Goal: Task Accomplishment & Management: Use online tool/utility

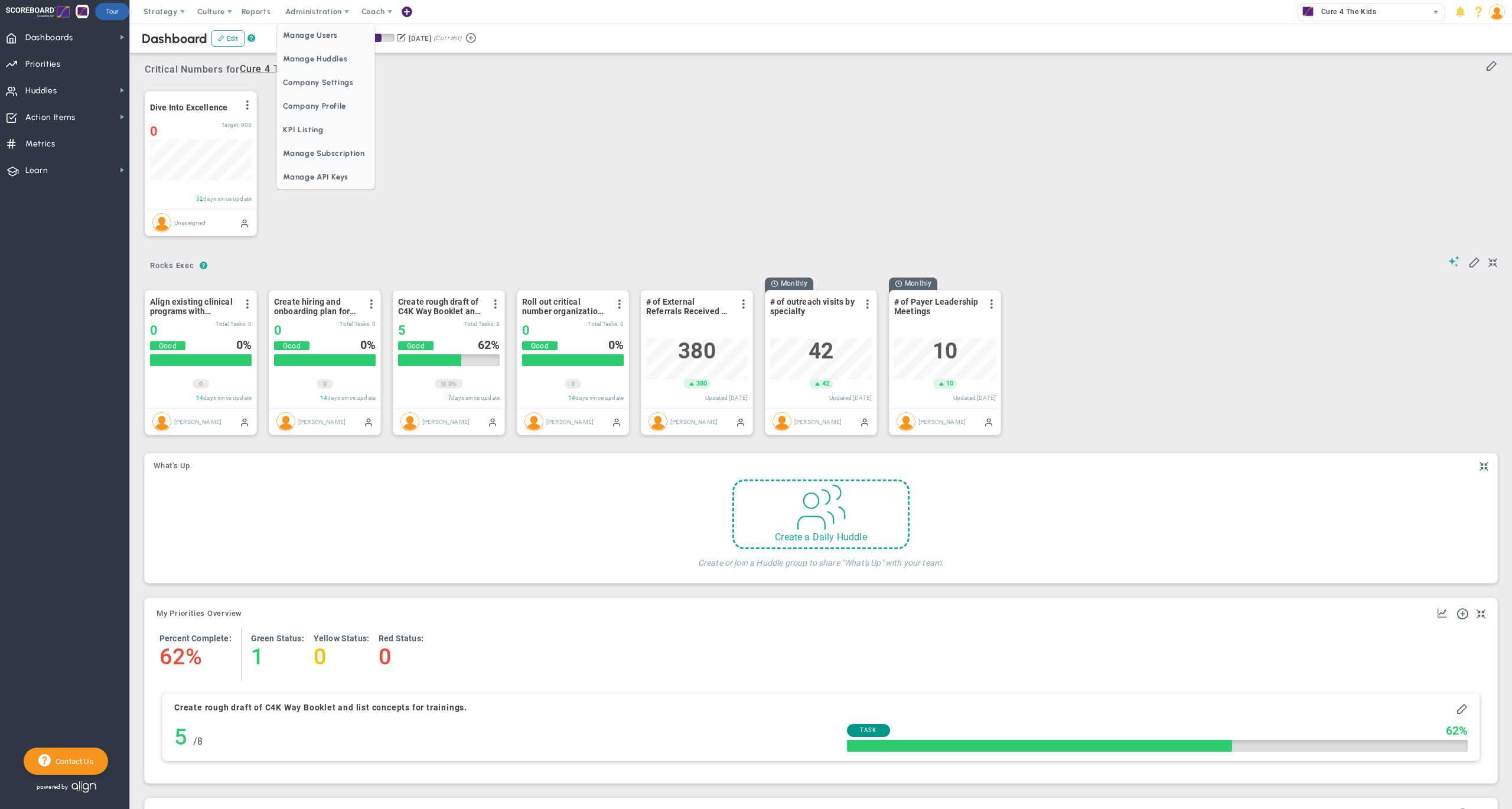
scroll to position [41, 101]
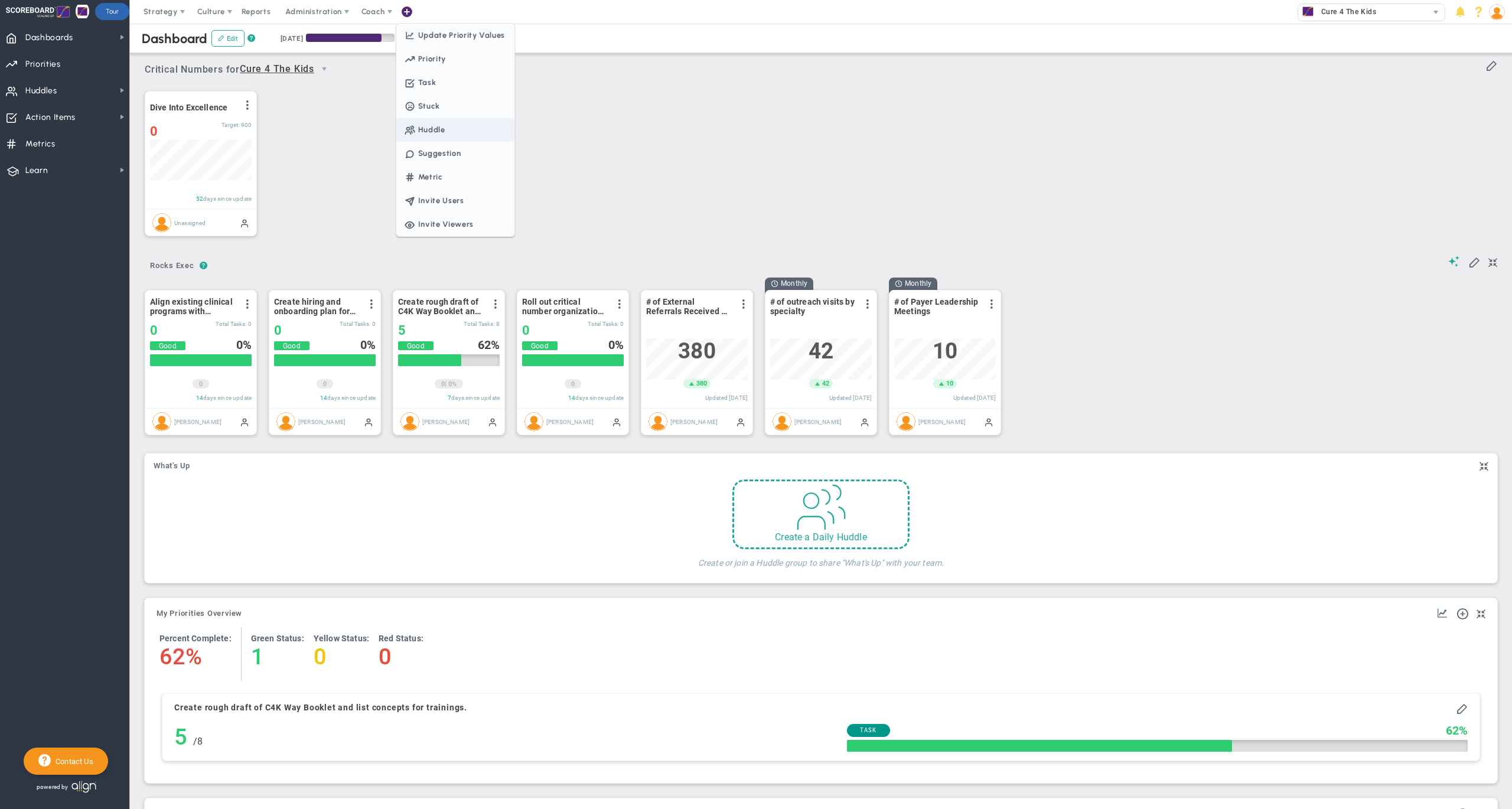
click at [436, 125] on span "Huddle" at bounding box center [455, 130] width 118 height 24
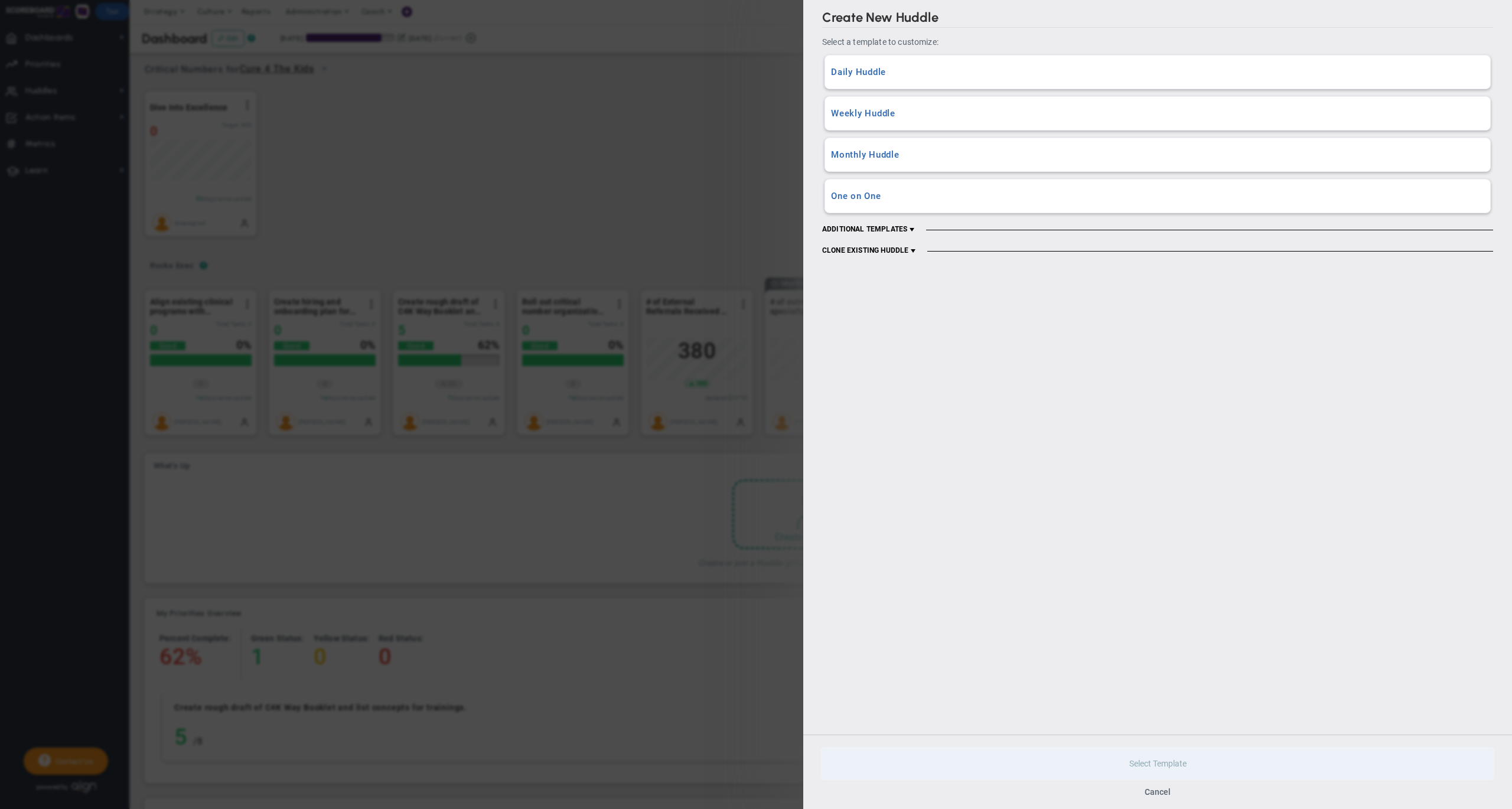
click at [887, 118] on h3 "Weekly Huddle" at bounding box center [1157, 113] width 653 height 11
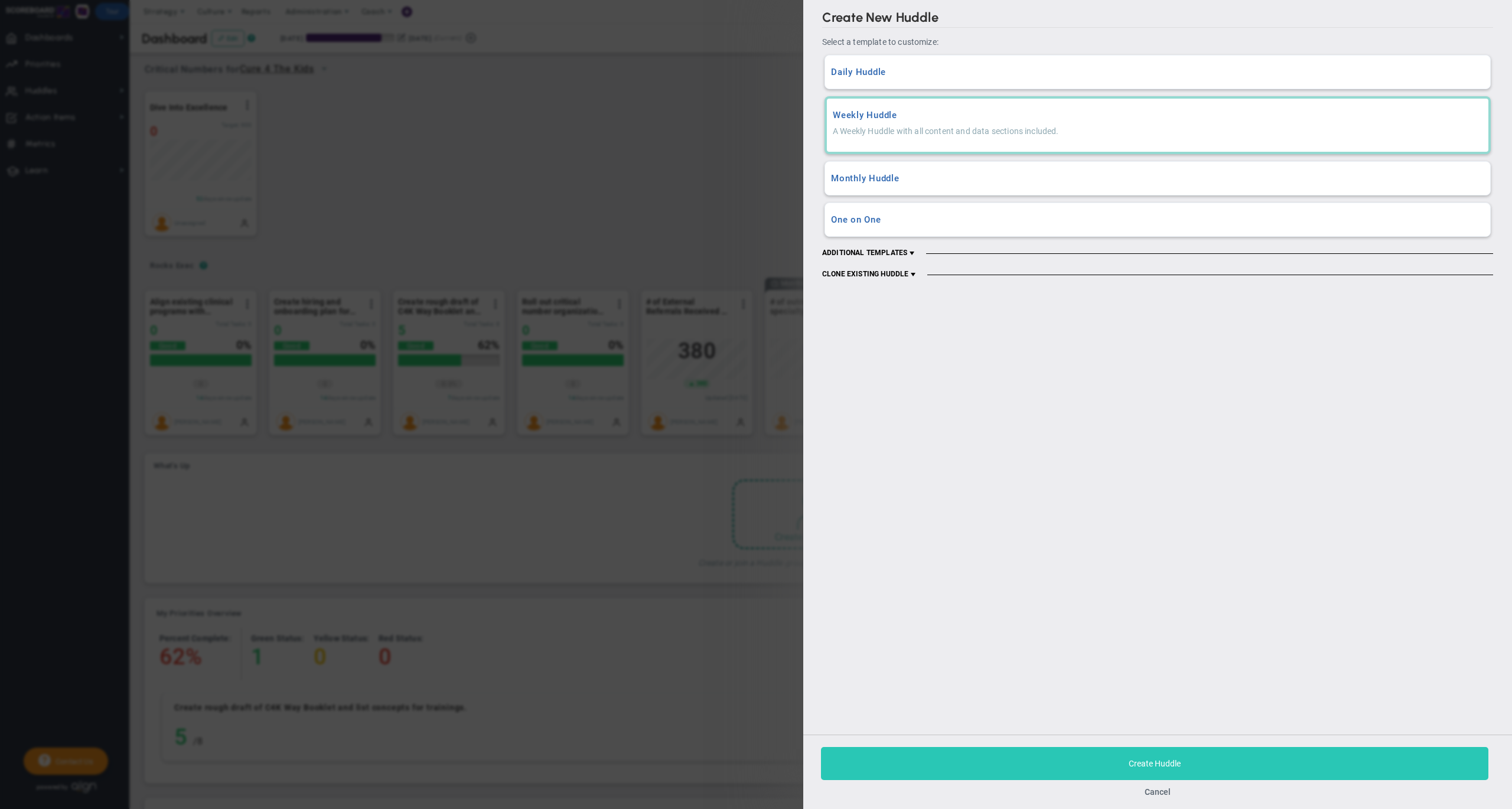
click at [1010, 761] on button "Create Huddle" at bounding box center [1155, 763] width 667 height 33
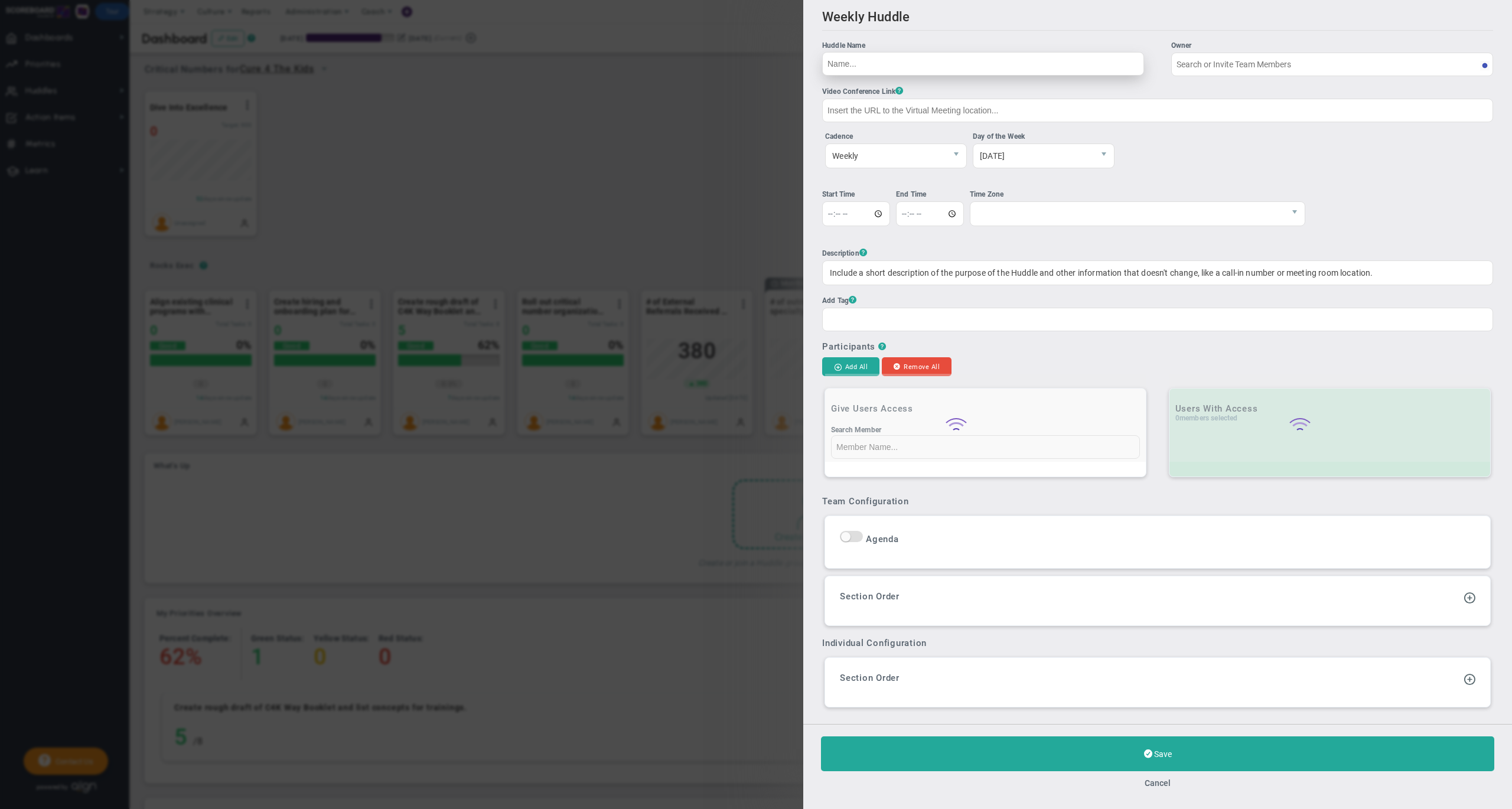
type input "[PERSON_NAME]"
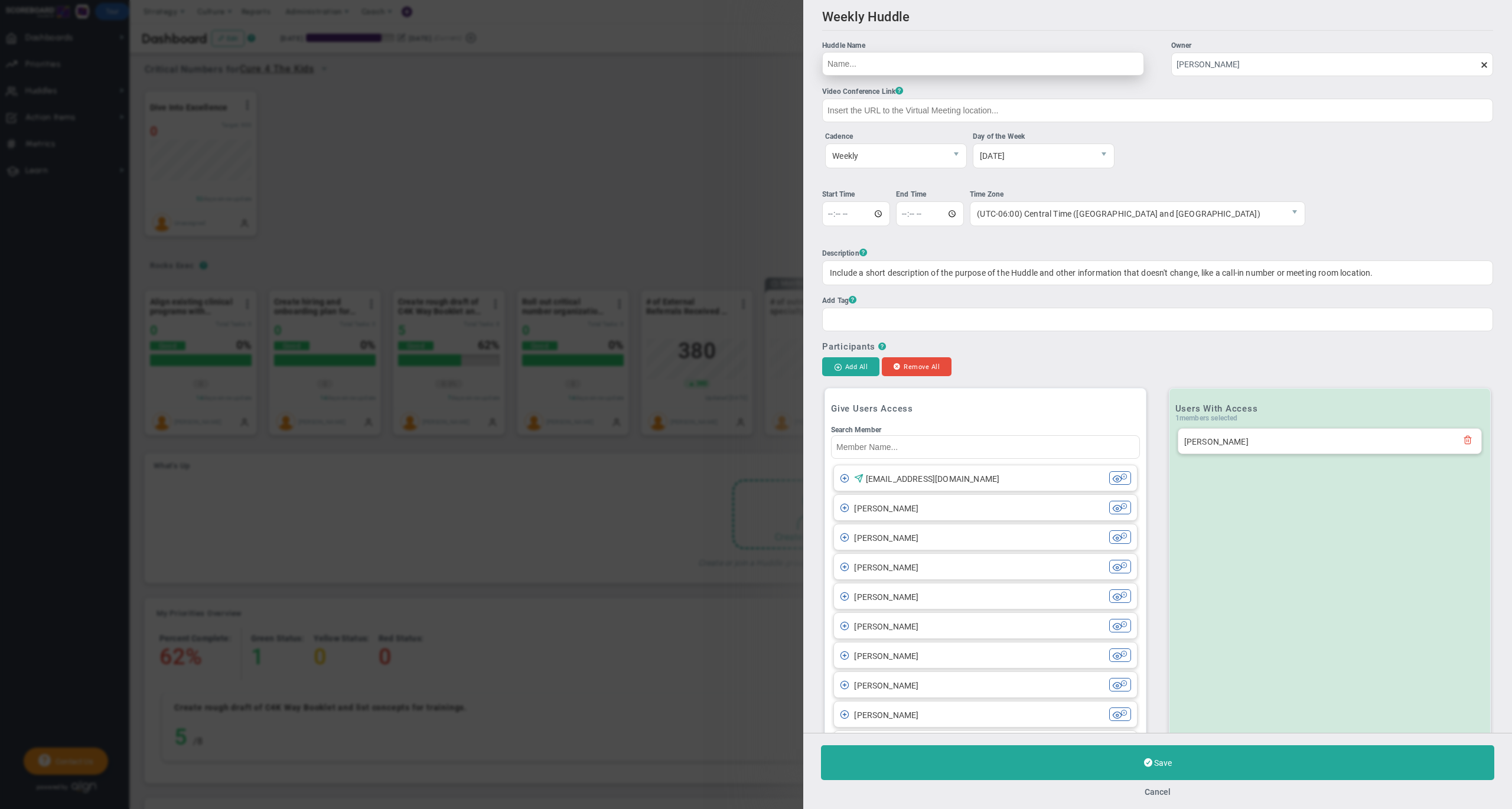
click at [981, 70] on input "Huddle Name Owner [PERSON_NAME] The Huddle Owner must be a member of the Huddle" at bounding box center [982, 64] width 322 height 24
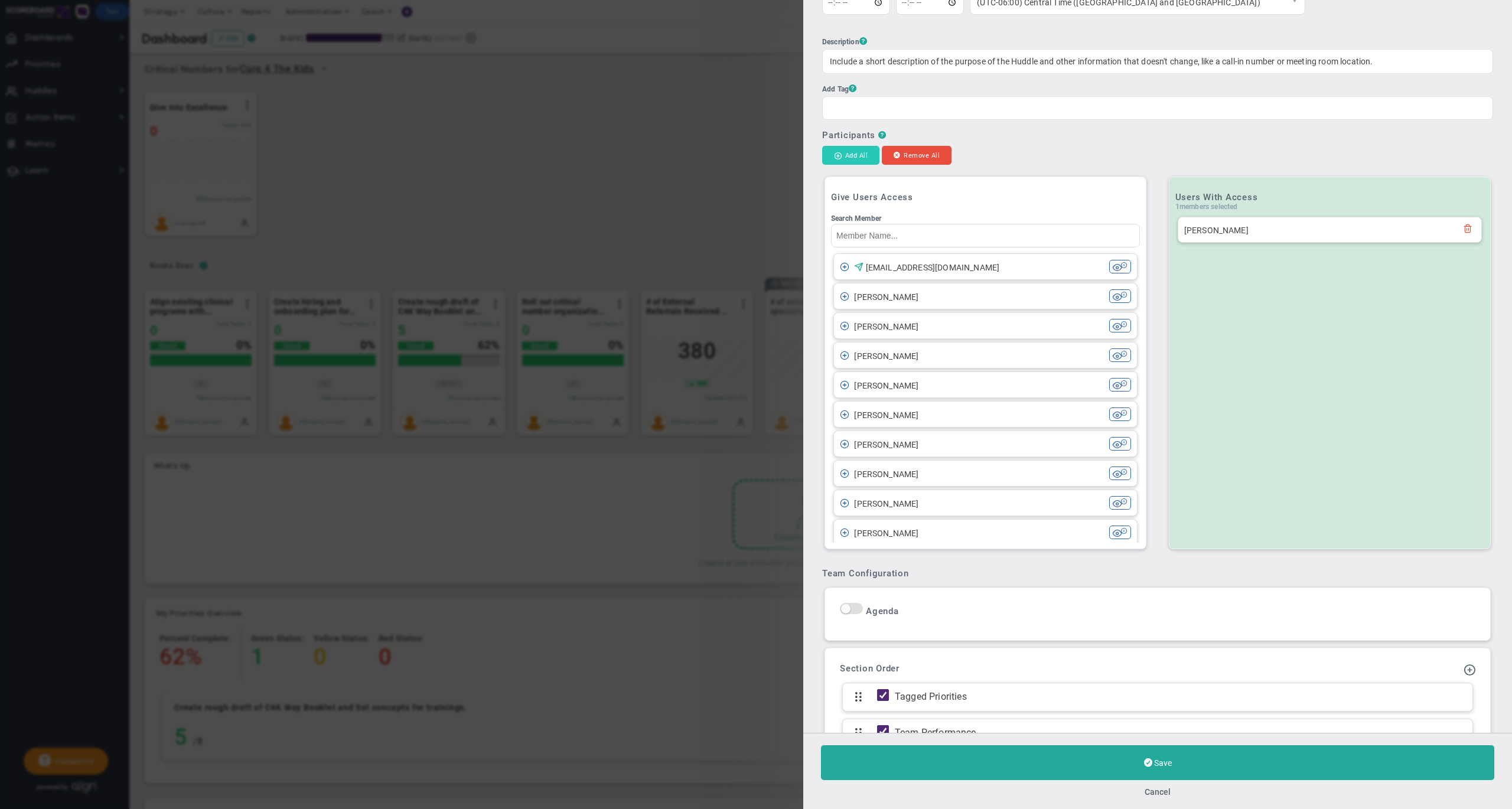
type input "Example Huddle"
click at [846, 160] on button "Add All" at bounding box center [851, 155] width 57 height 19
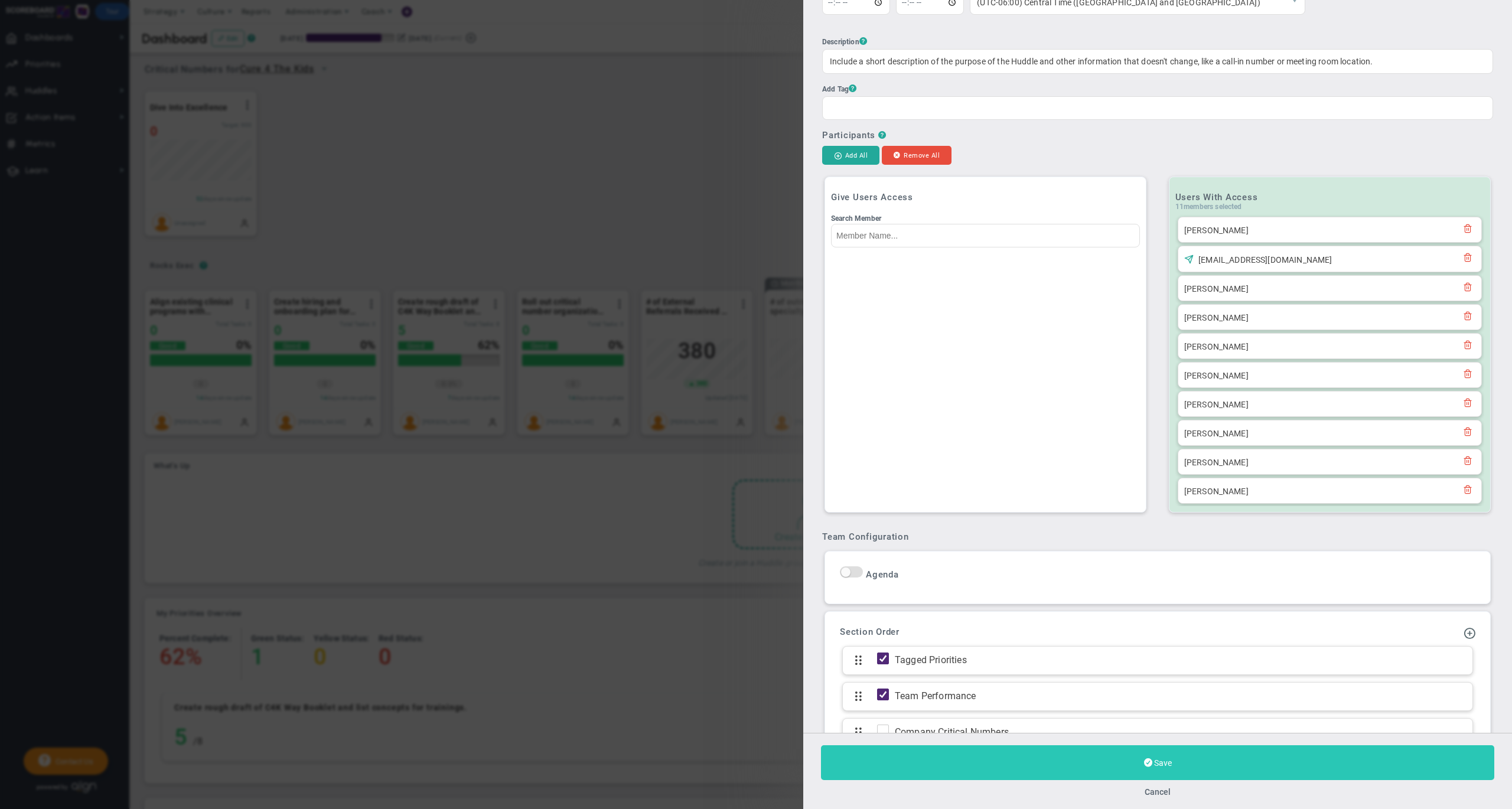
click at [1112, 765] on button "Save" at bounding box center [1157, 763] width 673 height 35
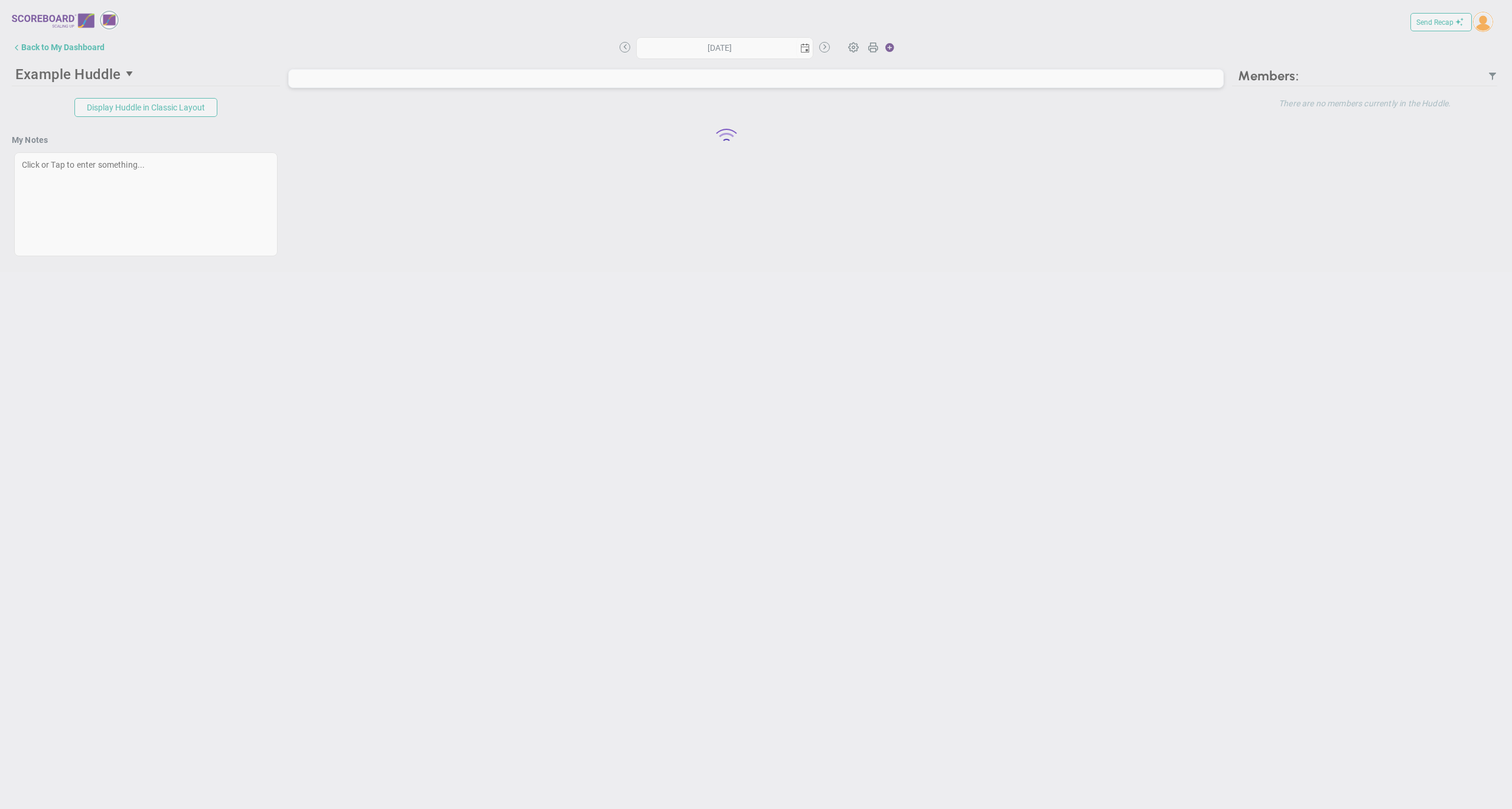
type input "[DATE]"
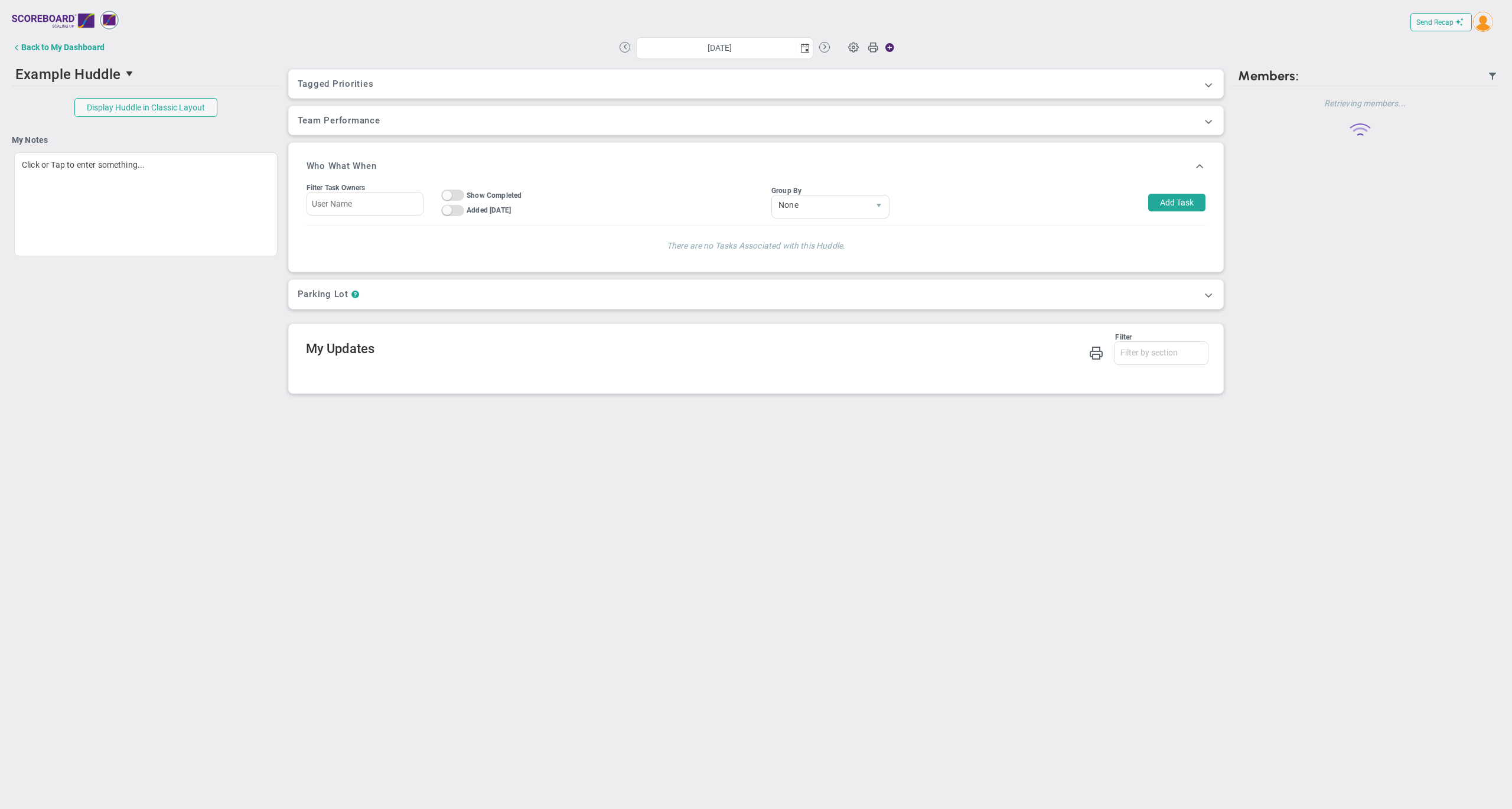
click at [1484, 22] on img at bounding box center [1483, 22] width 20 height 20
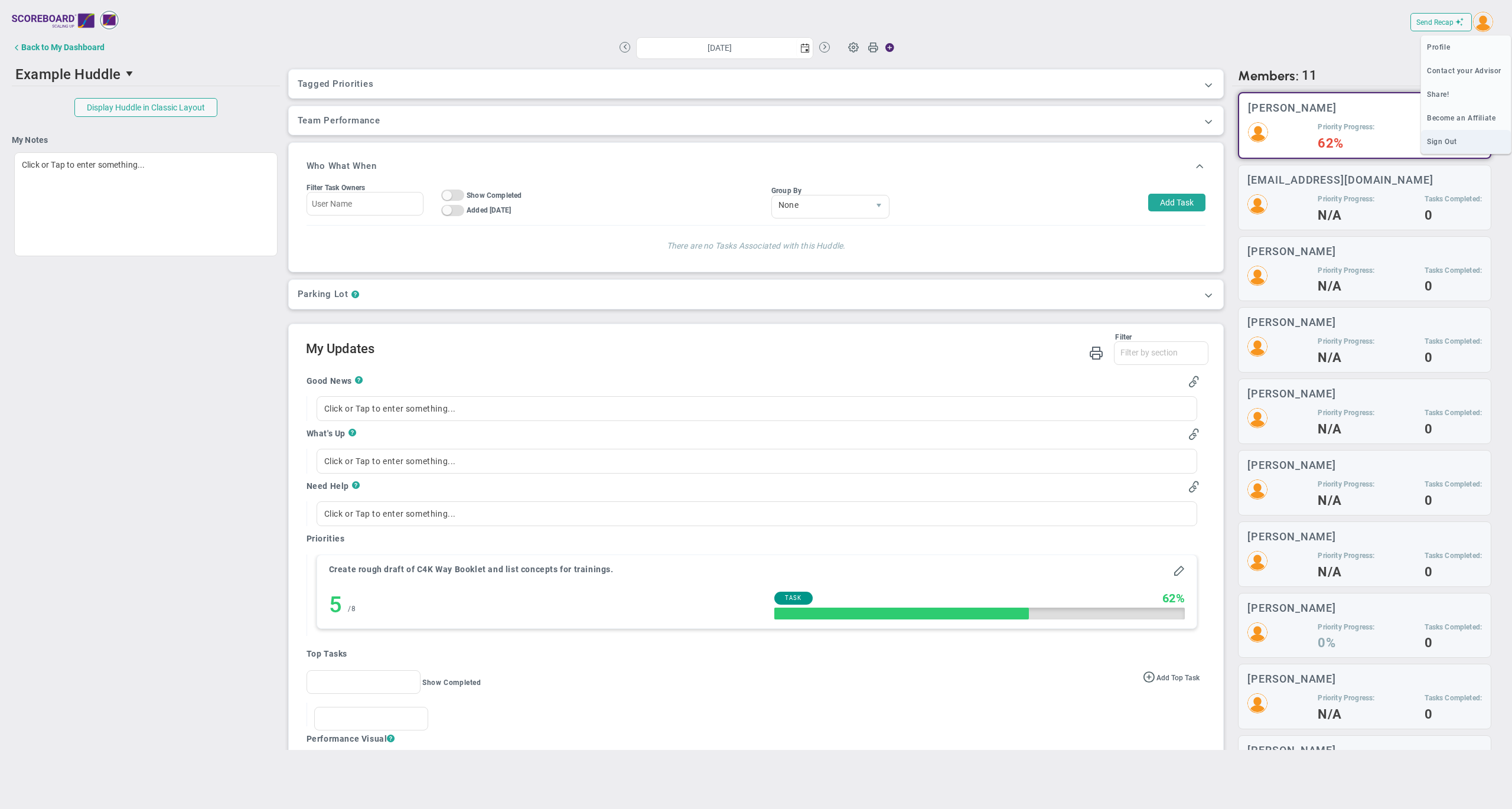
click at [1468, 142] on span "Sign Out" at bounding box center [1466, 142] width 90 height 24
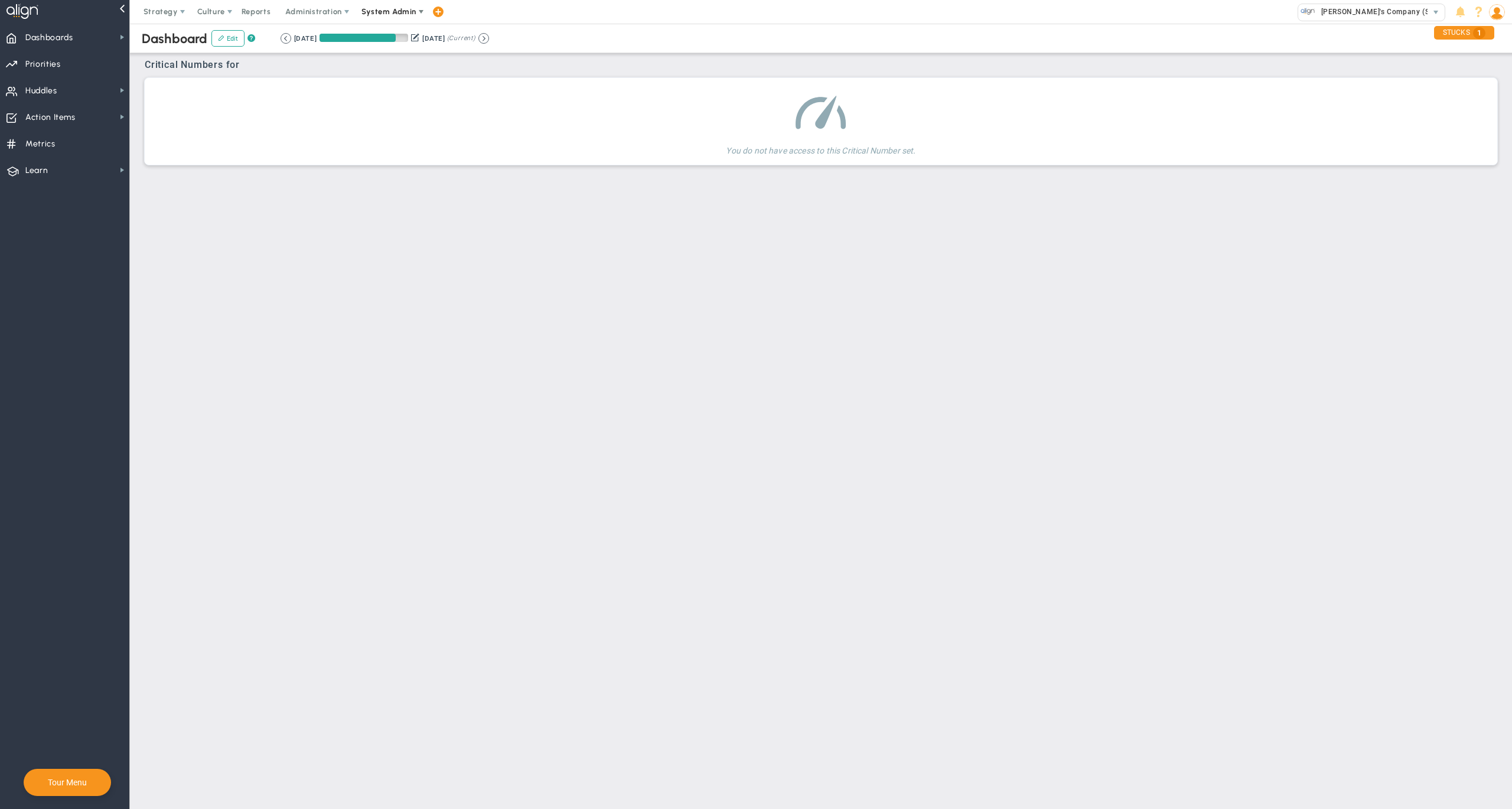
click at [407, 8] on span "System Admin" at bounding box center [389, 11] width 55 height 8
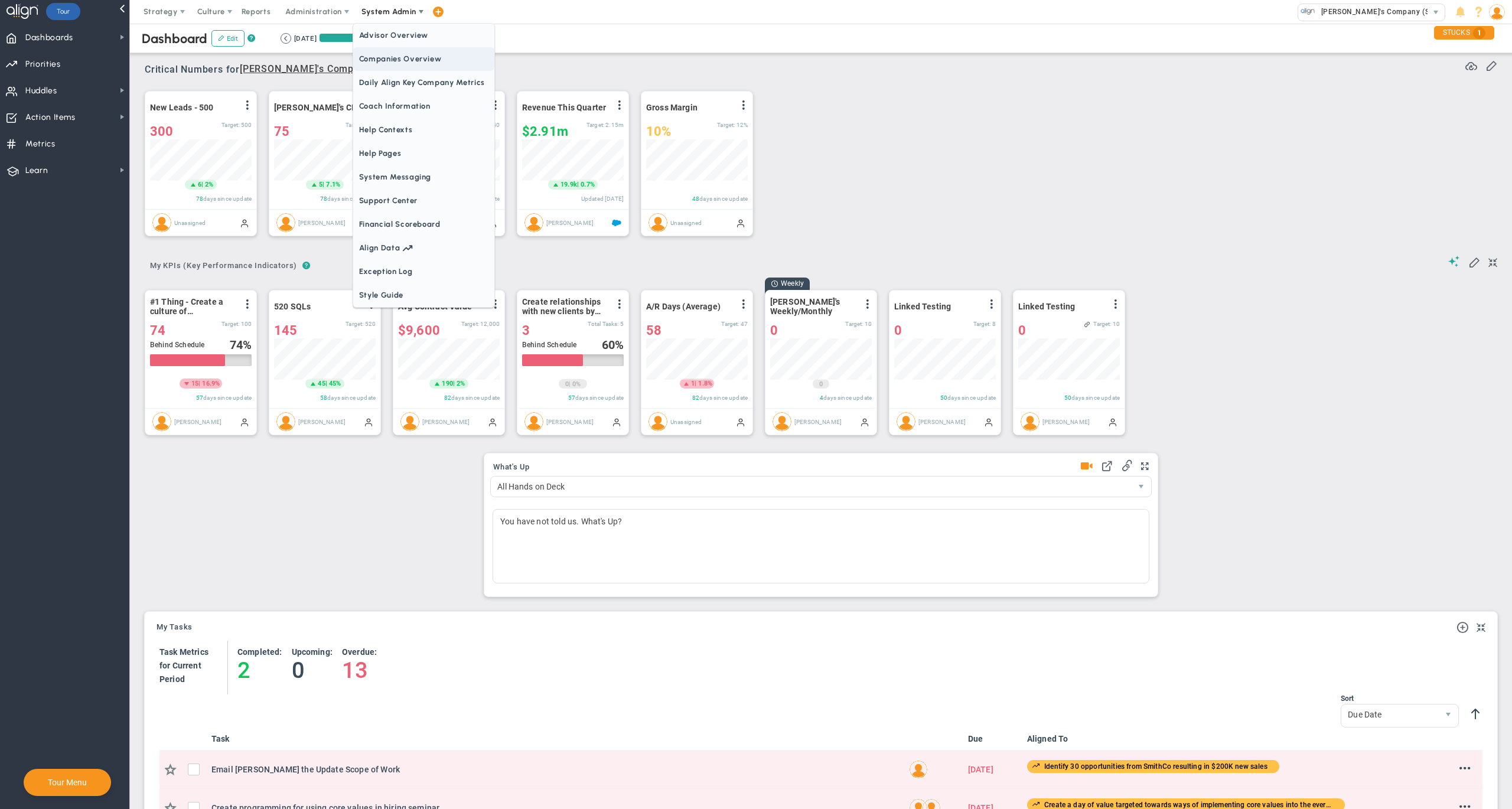
click at [410, 59] on span "Companies Overview" at bounding box center [423, 59] width 141 height 24
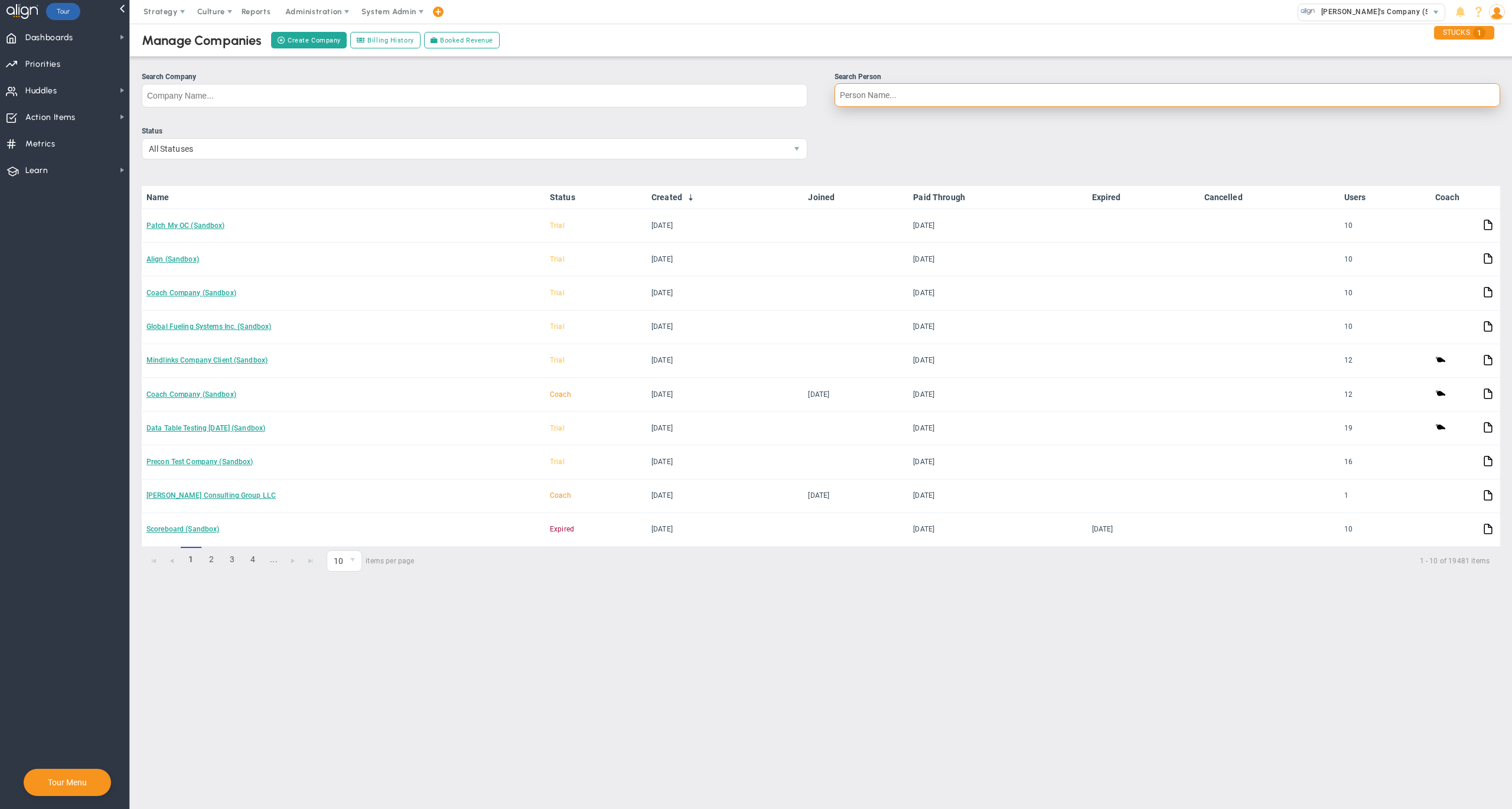
click at [977, 93] on input "Search Person" at bounding box center [1167, 95] width 666 height 24
type input "melissa and"
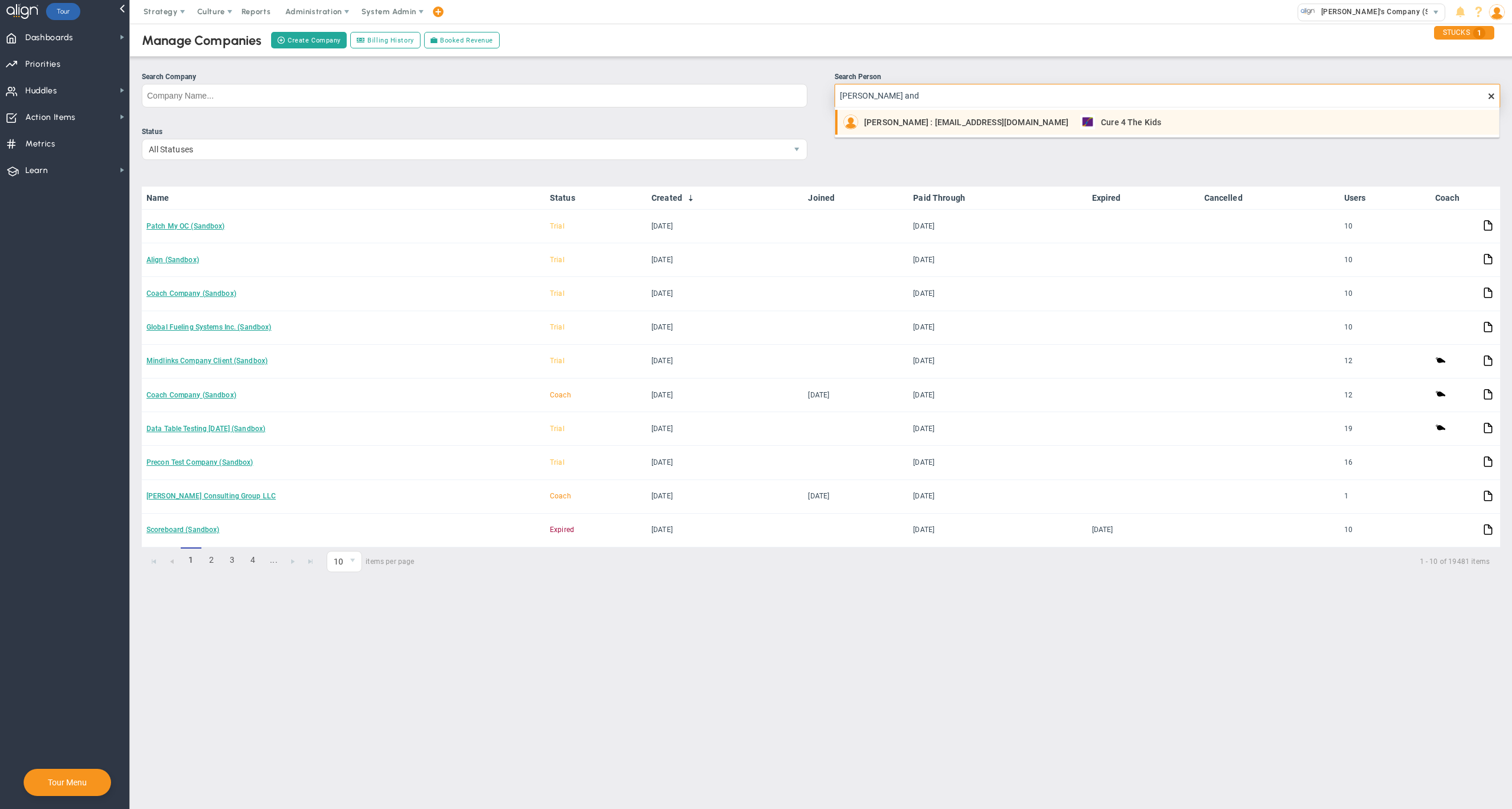
click at [966, 127] on span "Melissa Andrus : mandrus@cure4thekids.org" at bounding box center [966, 122] width 204 height 8
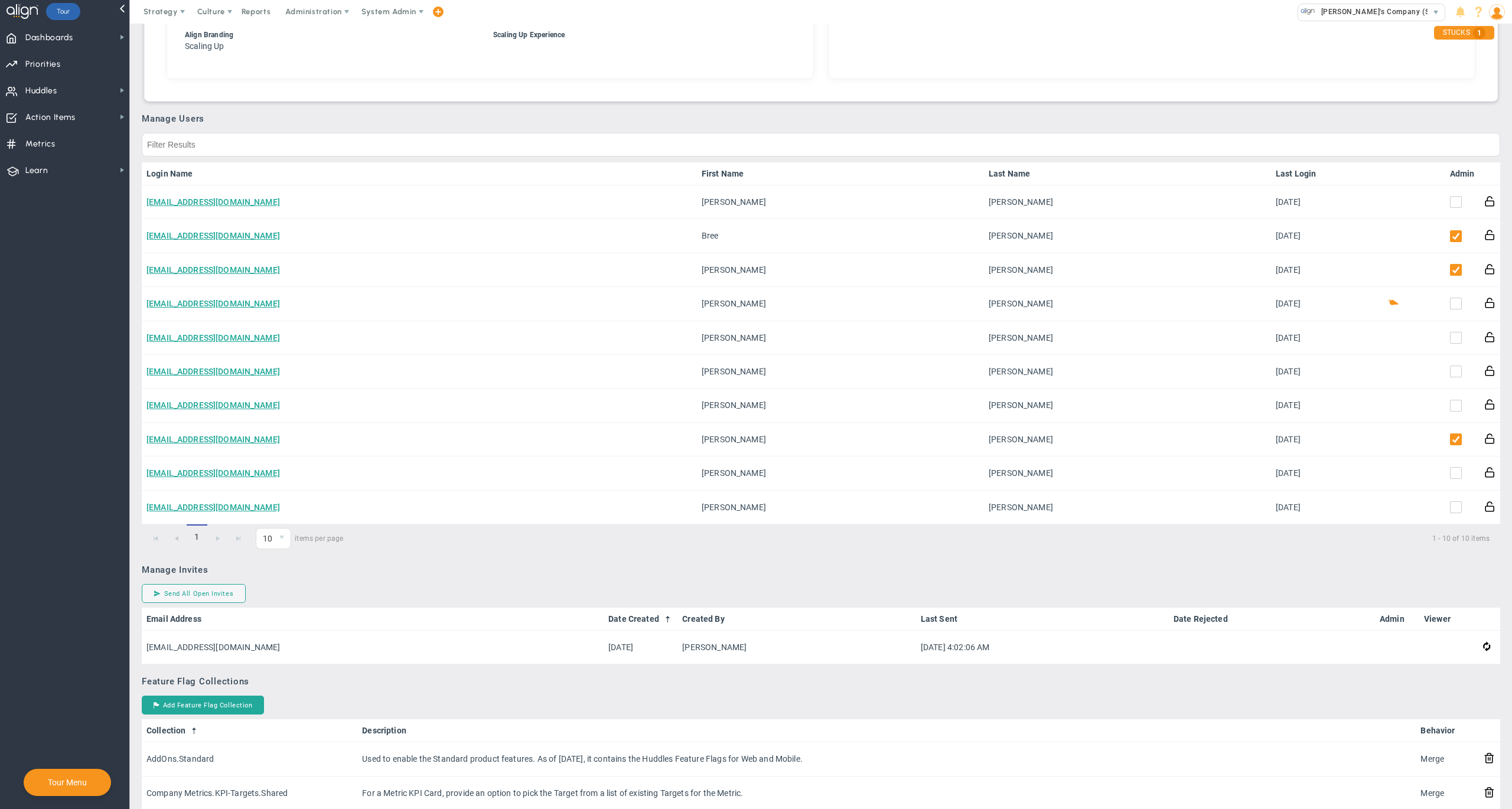
scroll to position [553, 0]
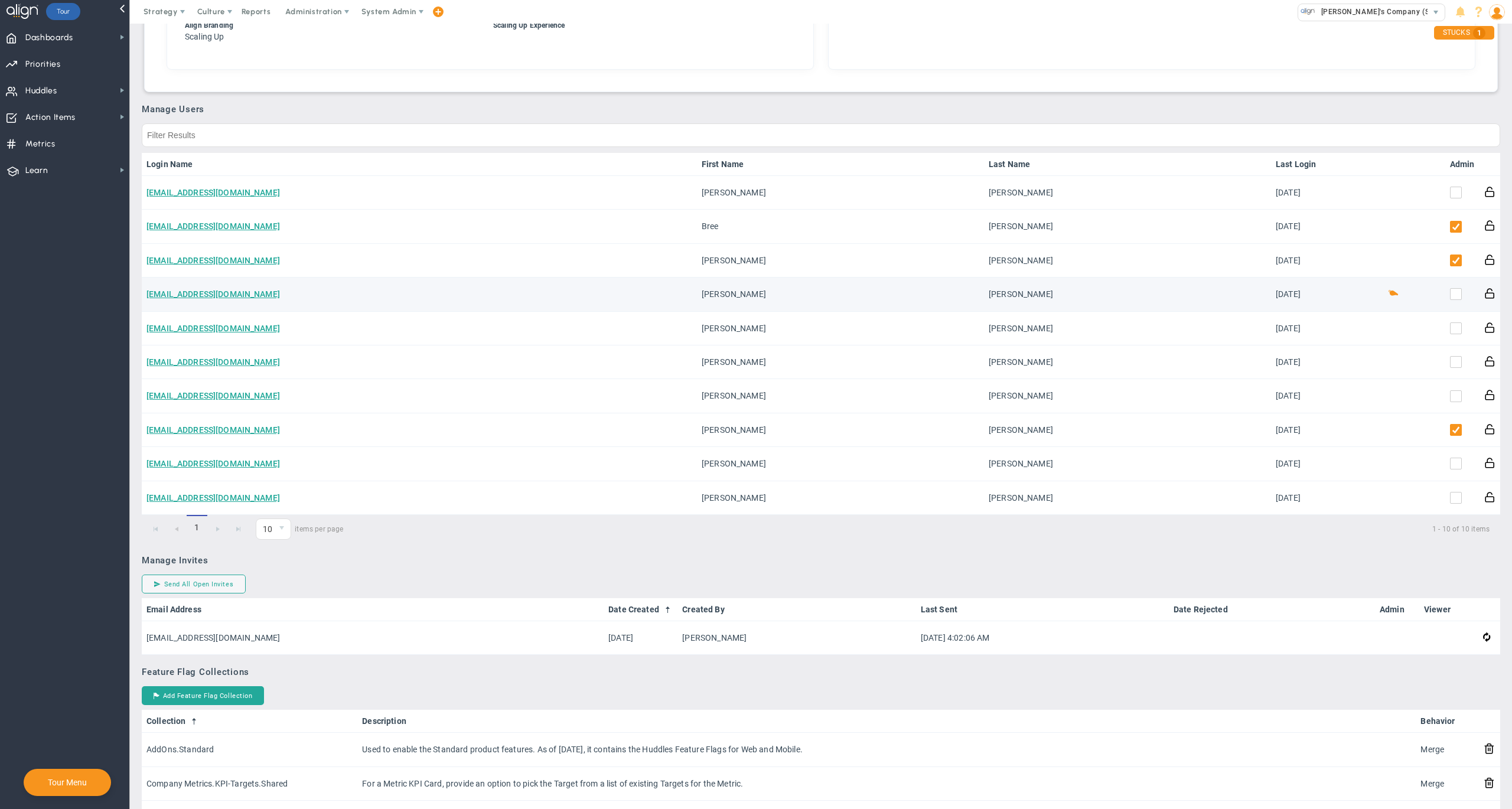
click at [202, 281] on td "[EMAIL_ADDRESS][DOMAIN_NAME]" at bounding box center [419, 295] width 555 height 34
click at [225, 299] on td "[EMAIL_ADDRESS][DOMAIN_NAME]" at bounding box center [419, 295] width 555 height 34
click at [235, 291] on link "[EMAIL_ADDRESS][DOMAIN_NAME]" at bounding box center [213, 294] width 133 height 9
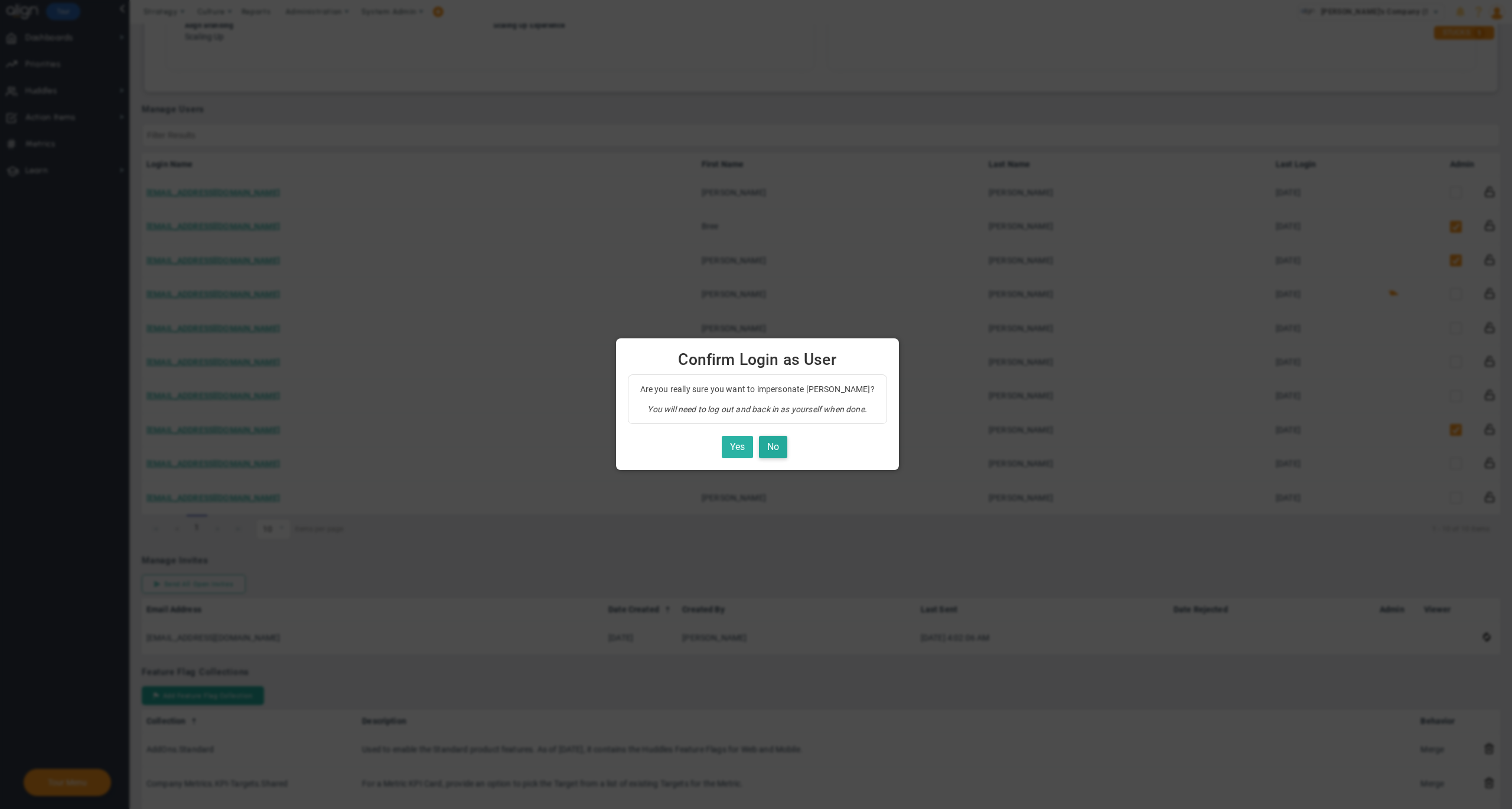
click at [741, 448] on button "Yes" at bounding box center [737, 447] width 31 height 23
